Goal: Task Accomplishment & Management: Use online tool/utility

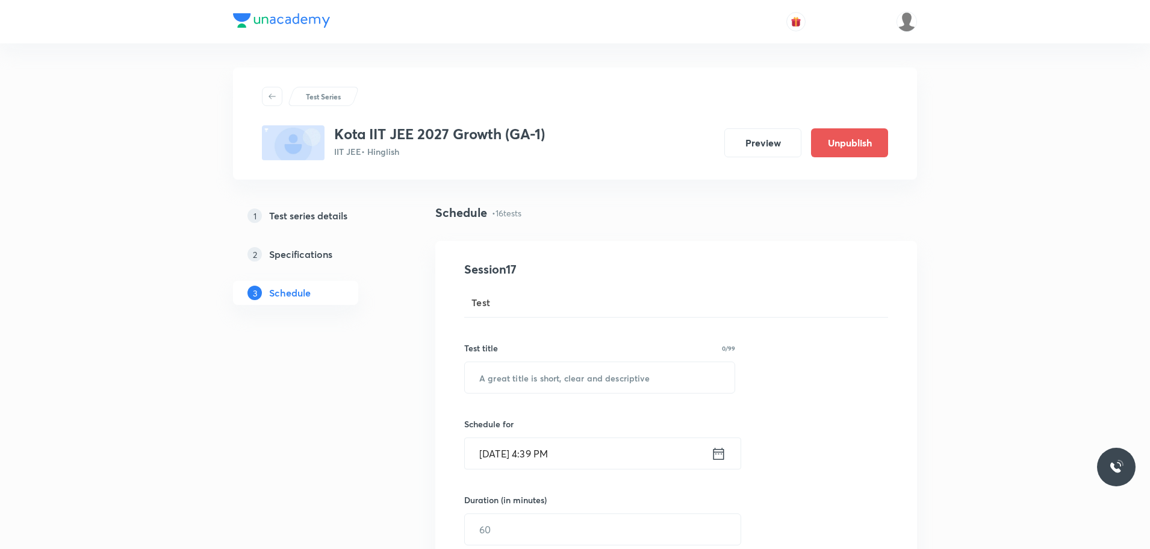
drag, startPoint x: 1148, startPoint y: 83, endPoint x: 1152, endPoint y: 95, distance: 12.6
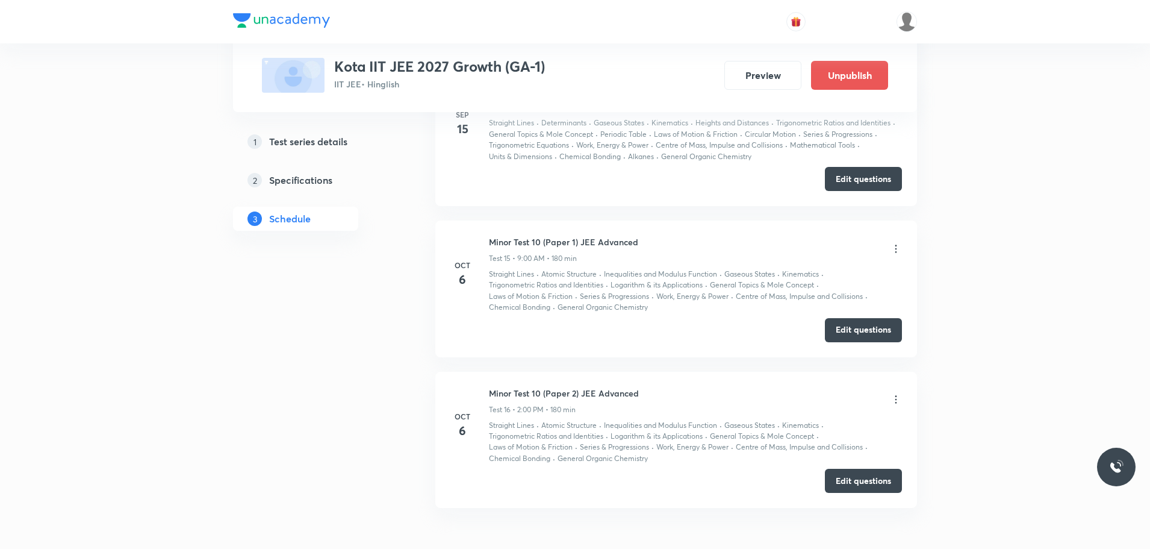
scroll to position [2739, 0]
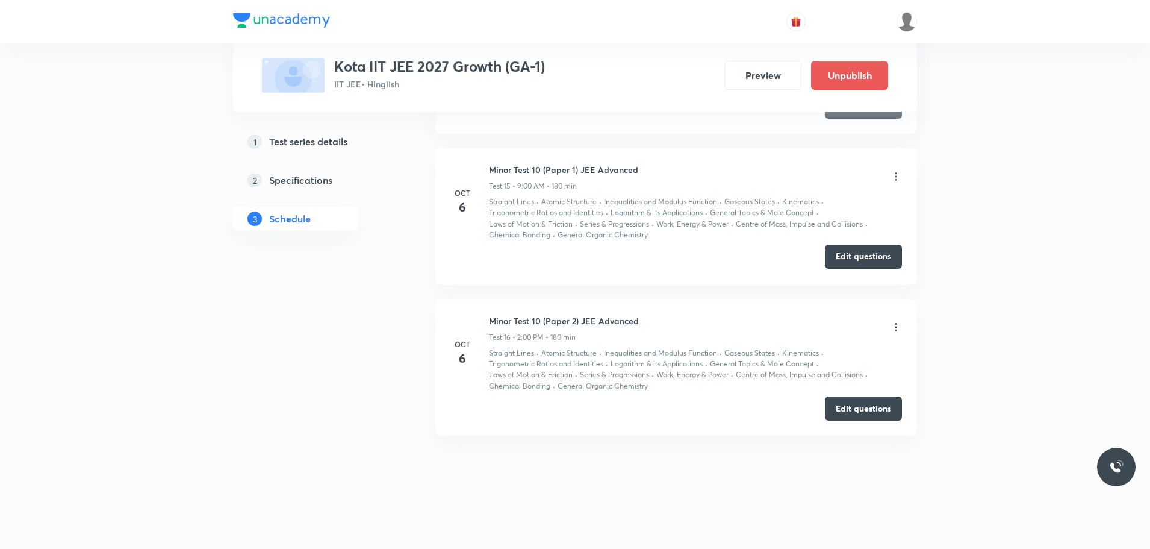
click at [859, 257] on button "Edit questions" at bounding box center [863, 257] width 77 height 24
click at [859, 410] on button "Edit questions" at bounding box center [863, 407] width 77 height 24
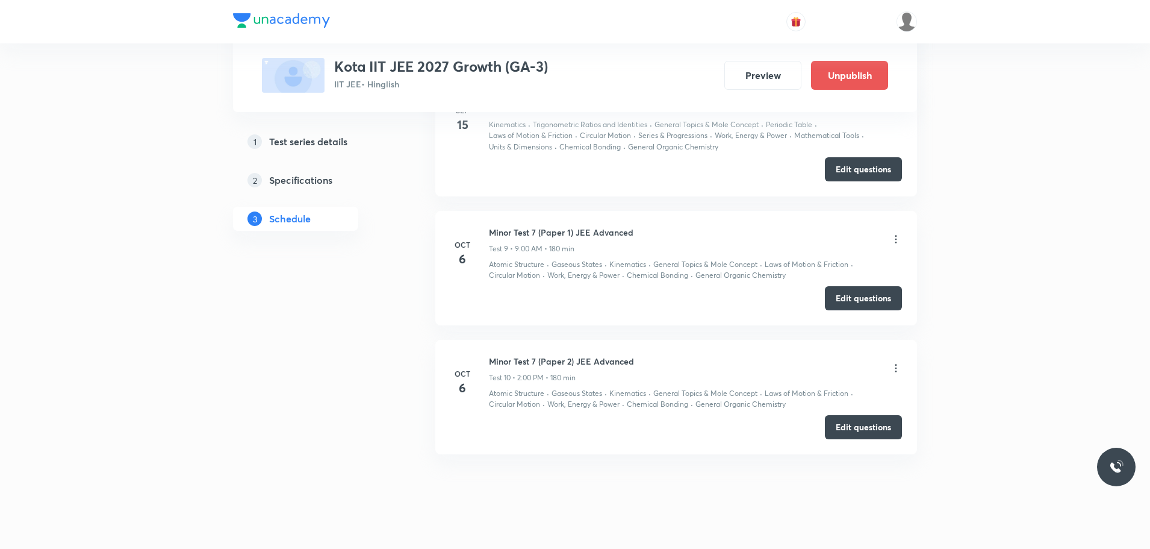
scroll to position [1890, 0]
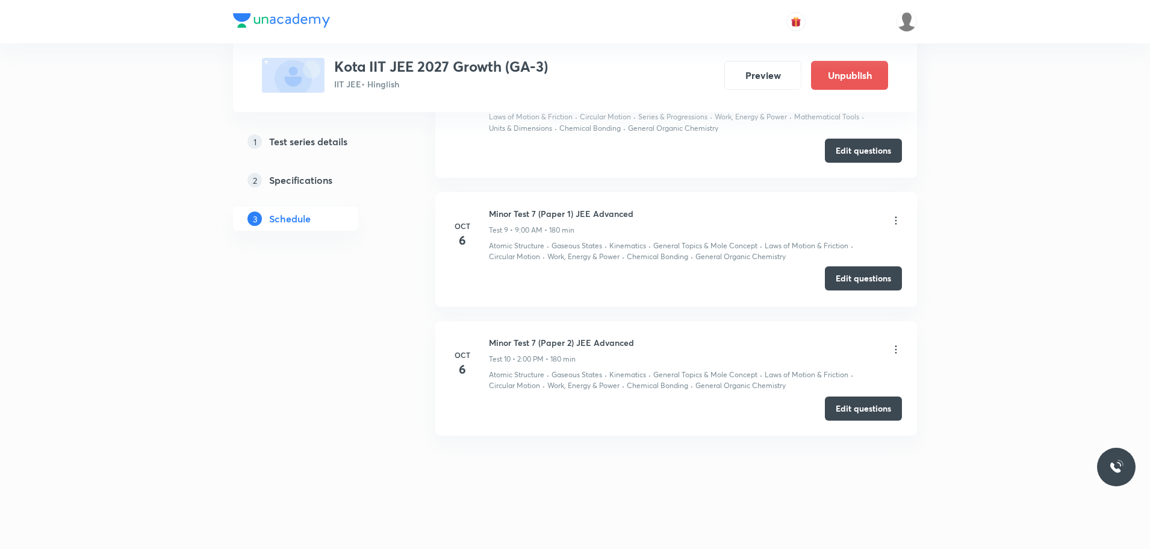
click at [865, 281] on button "Edit questions" at bounding box center [863, 278] width 77 height 24
click at [848, 405] on button "Edit questions" at bounding box center [863, 407] width 77 height 24
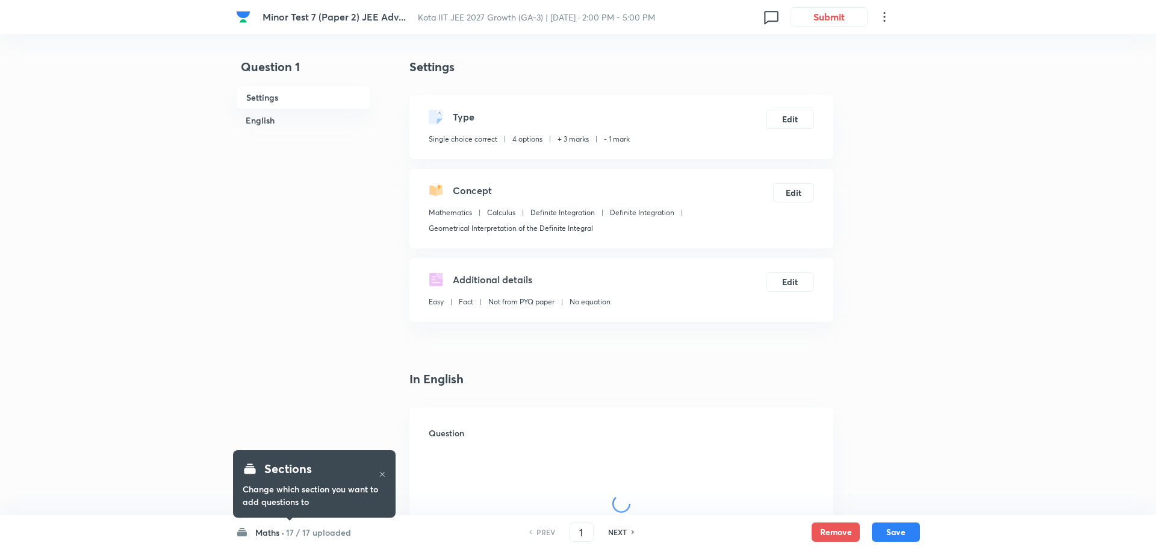
checkbox input "true"
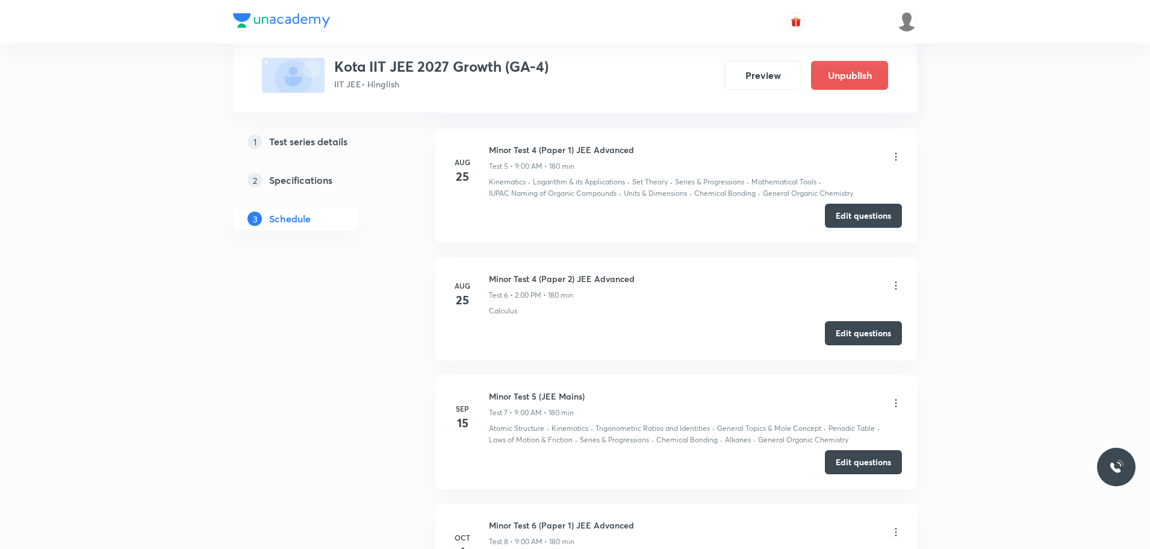
scroll to position [1695, 0]
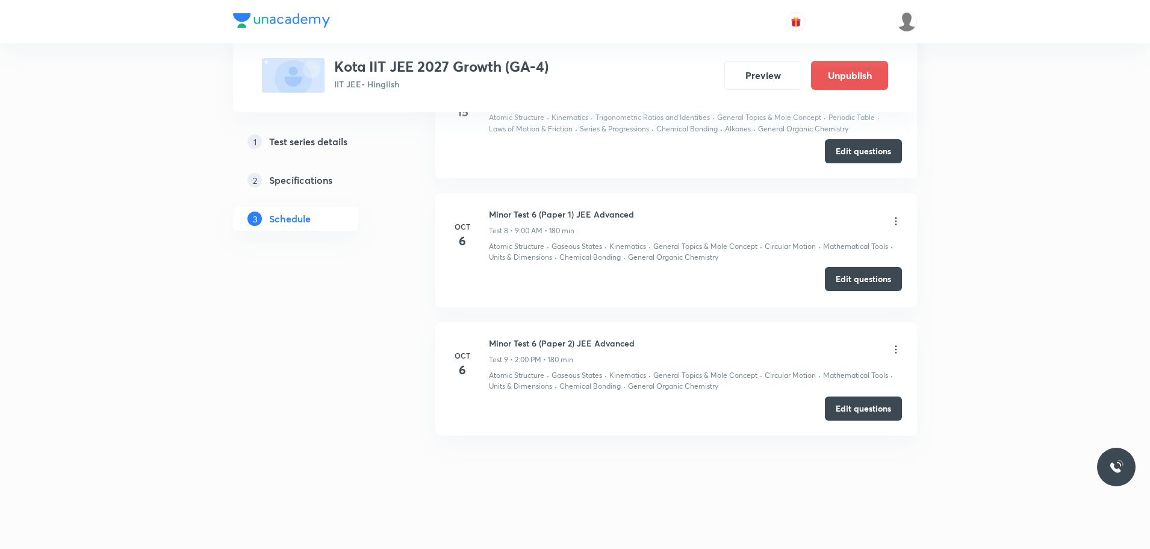
click at [862, 281] on button "Edit questions" at bounding box center [863, 279] width 77 height 24
click at [865, 406] on button "Edit questions" at bounding box center [863, 407] width 77 height 24
